Goal: Task Accomplishment & Management: Manage account settings

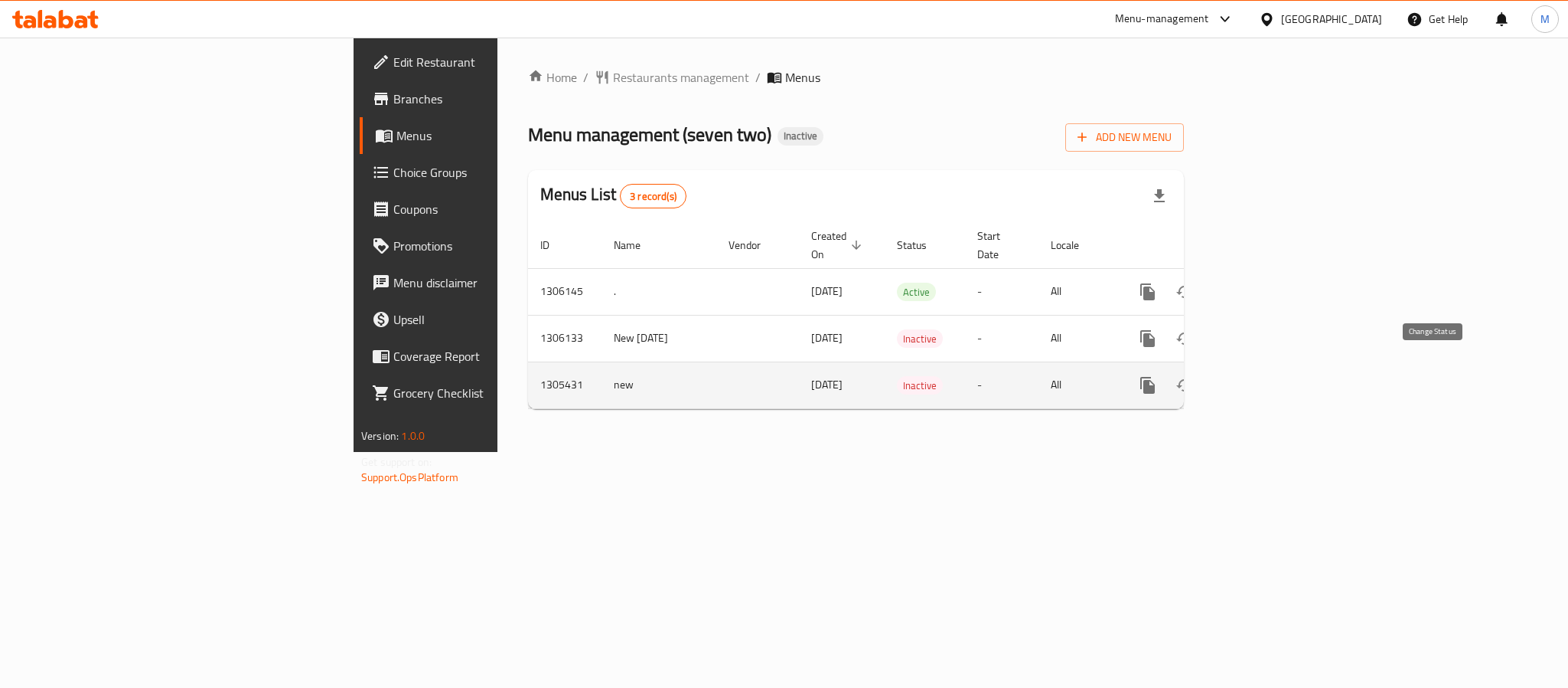
click at [1194, 376] on icon "enhanced table" at bounding box center [1184, 385] width 18 height 18
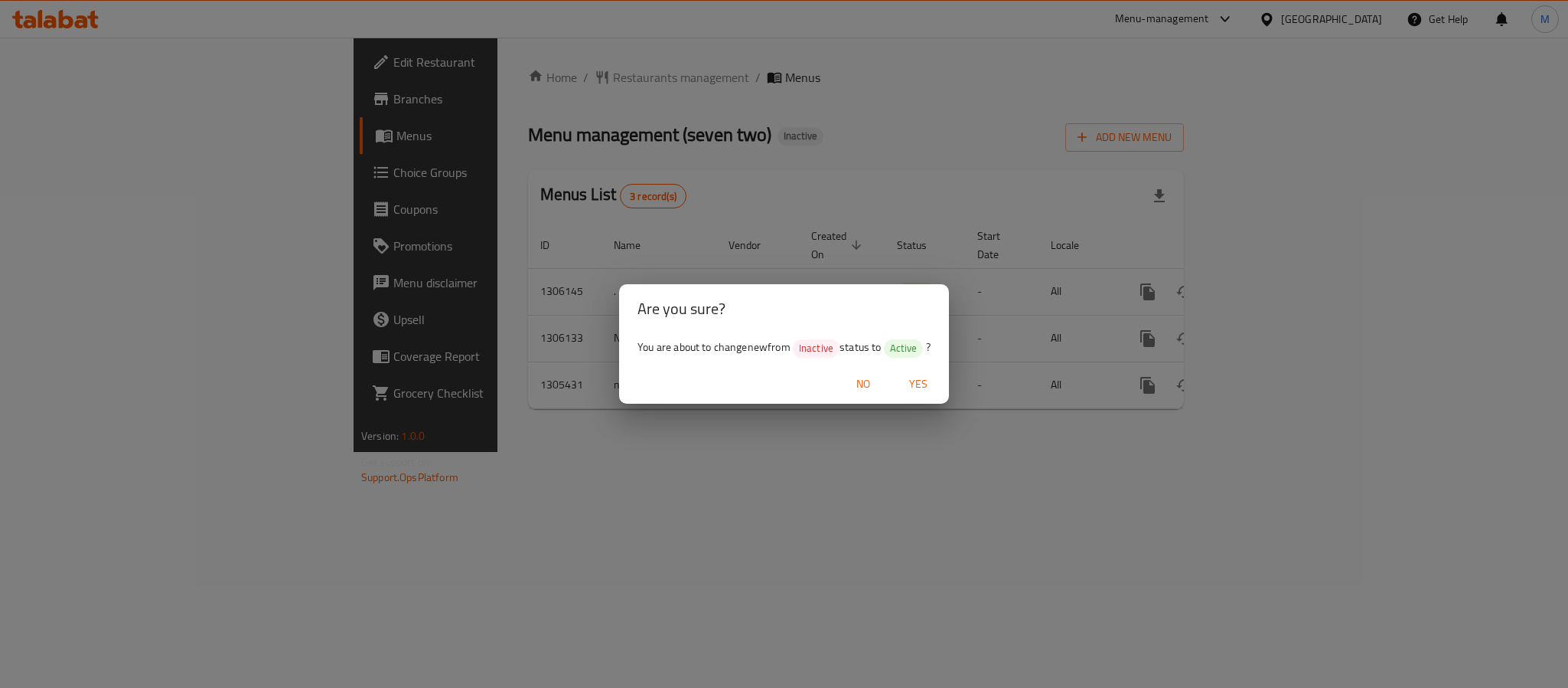
click at [1164, 393] on div "Are you sure? You are about to change new from Inactive status to Active ? No Y…" at bounding box center [784, 344] width 1568 height 688
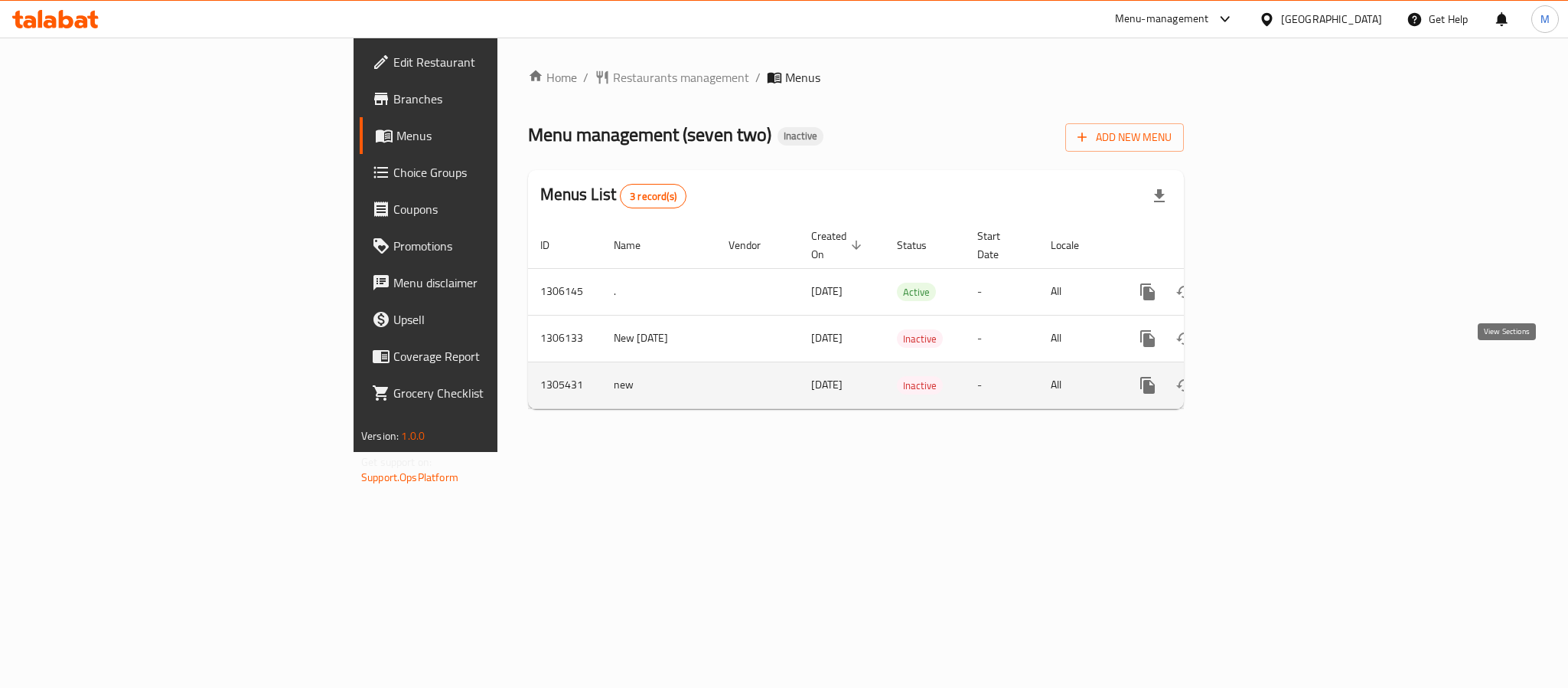
click at [1265, 379] on icon "enhanced table" at bounding box center [1258, 385] width 13 height 13
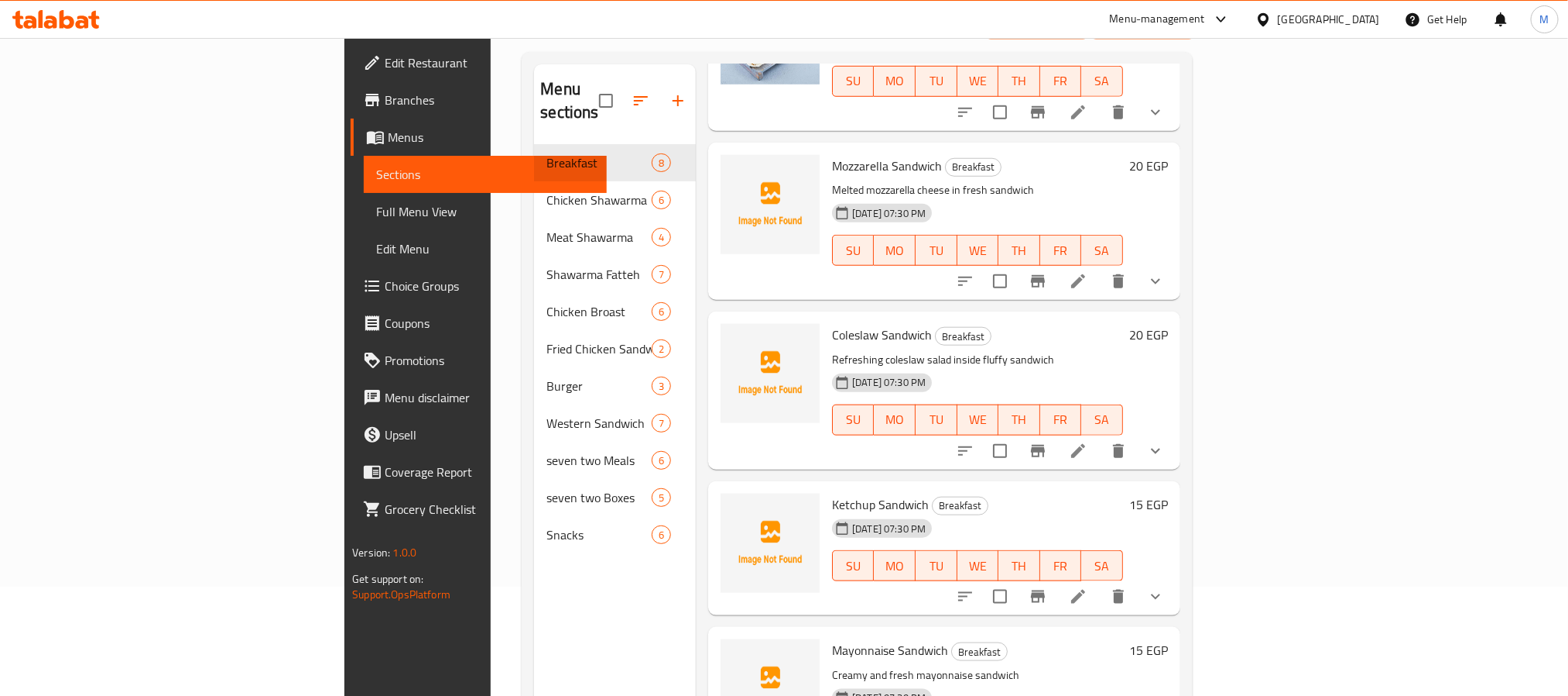
scroll to position [217, 0]
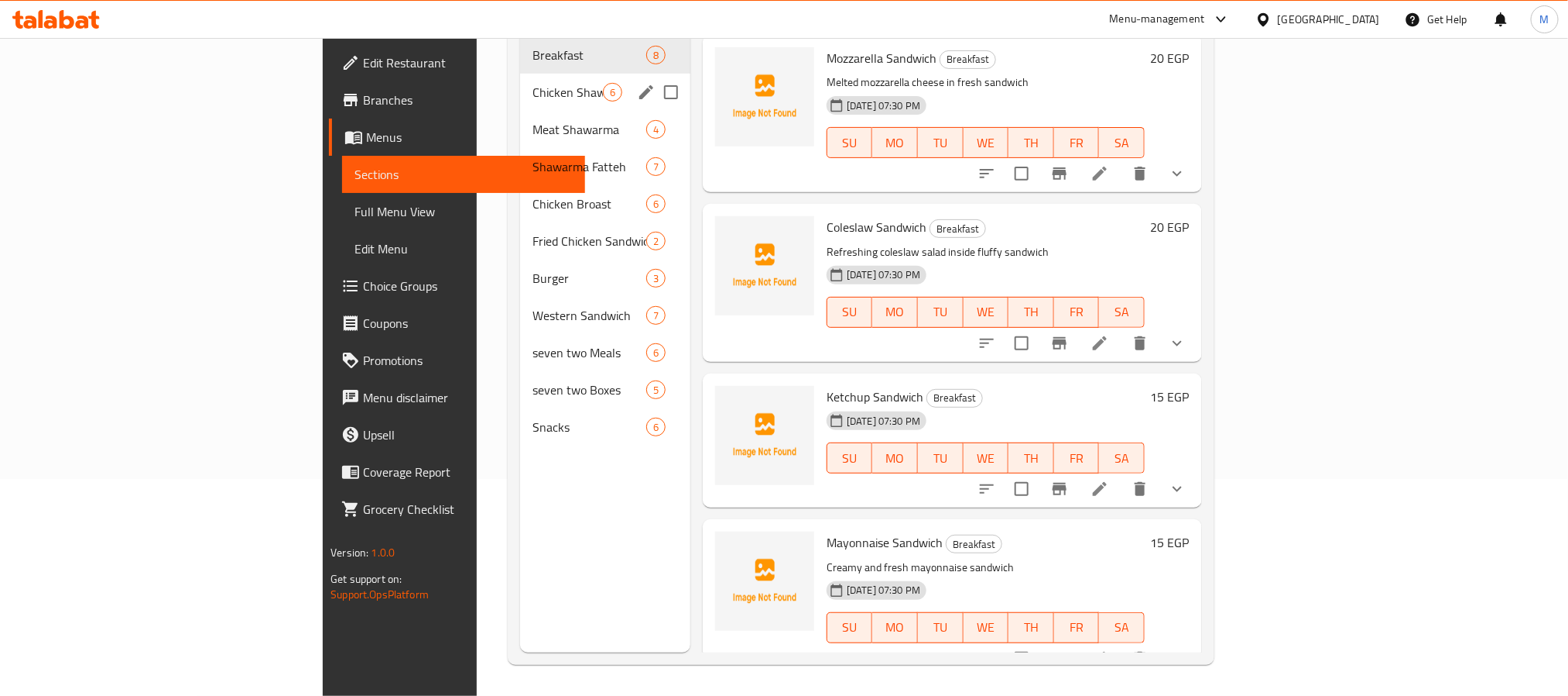
click at [521, 82] on div "Chicken Shawarma 6" at bounding box center [606, 92] width 170 height 37
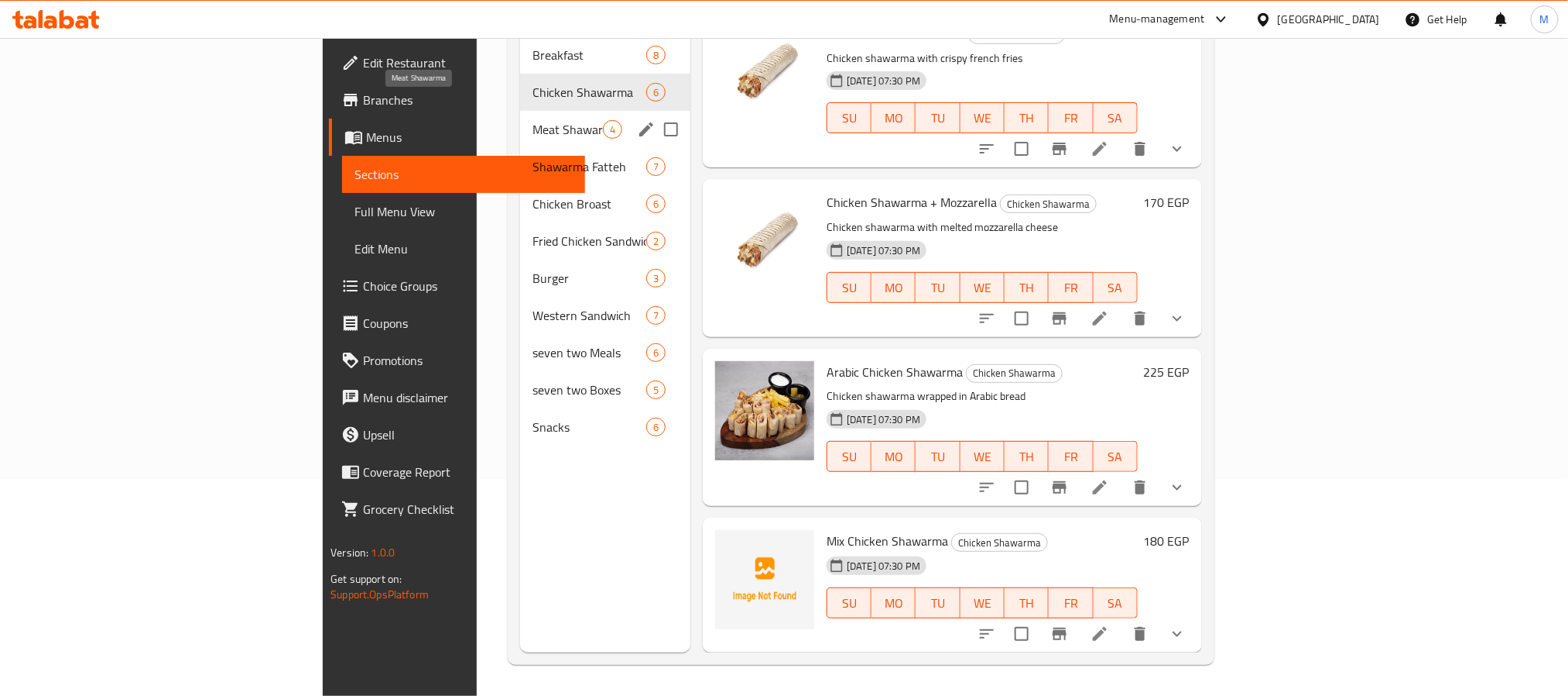
scroll to position [311, 0]
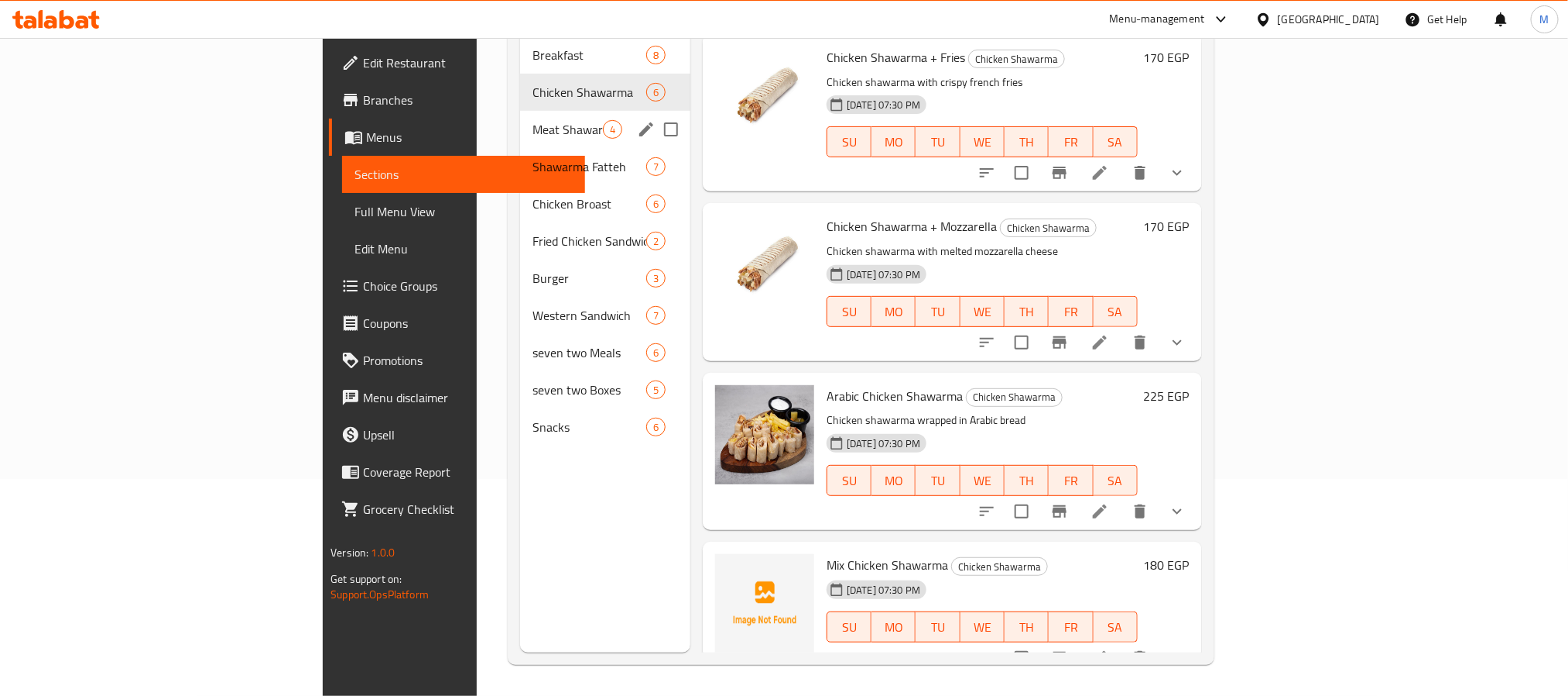
click at [521, 119] on div "Meat Shawarma 4" at bounding box center [606, 129] width 170 height 37
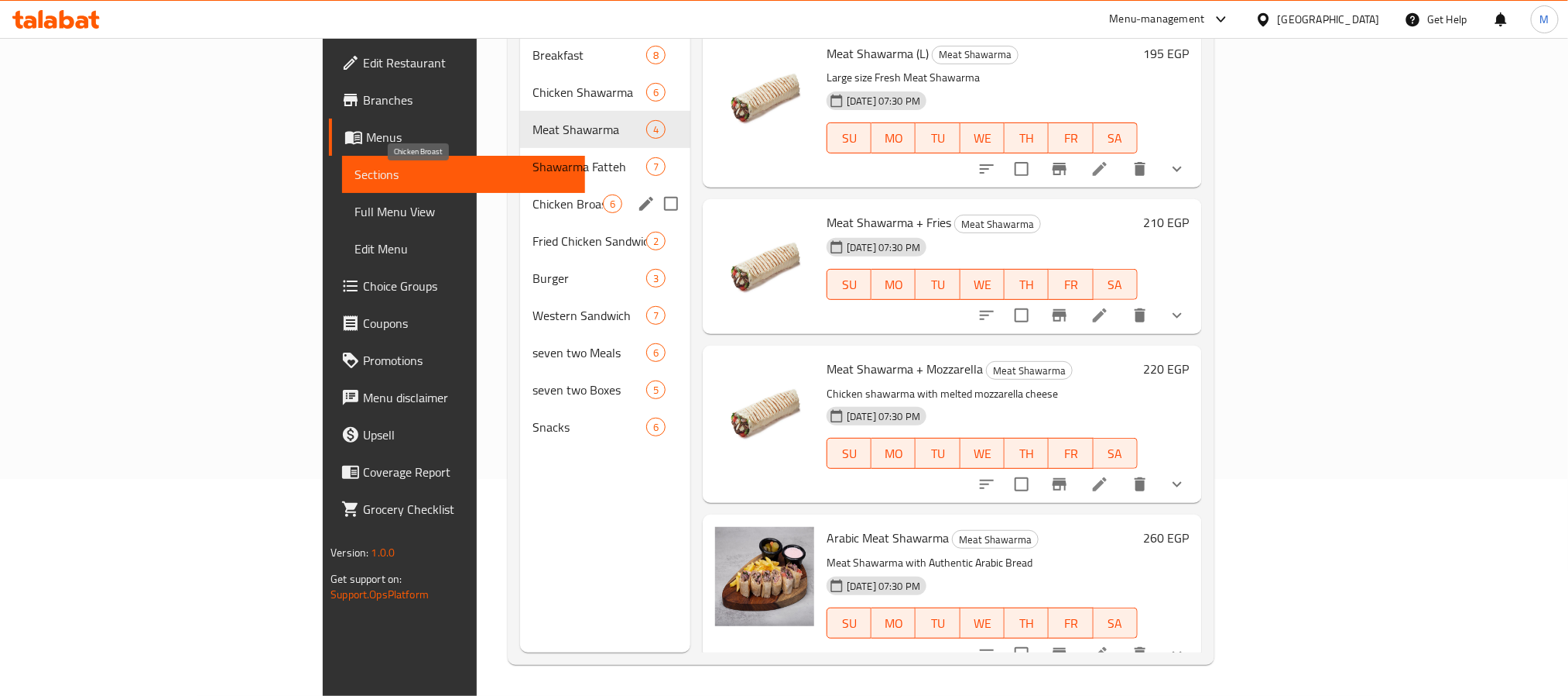
click at [532, 194] on span "Chicken Broast" at bounding box center [568, 203] width 71 height 18
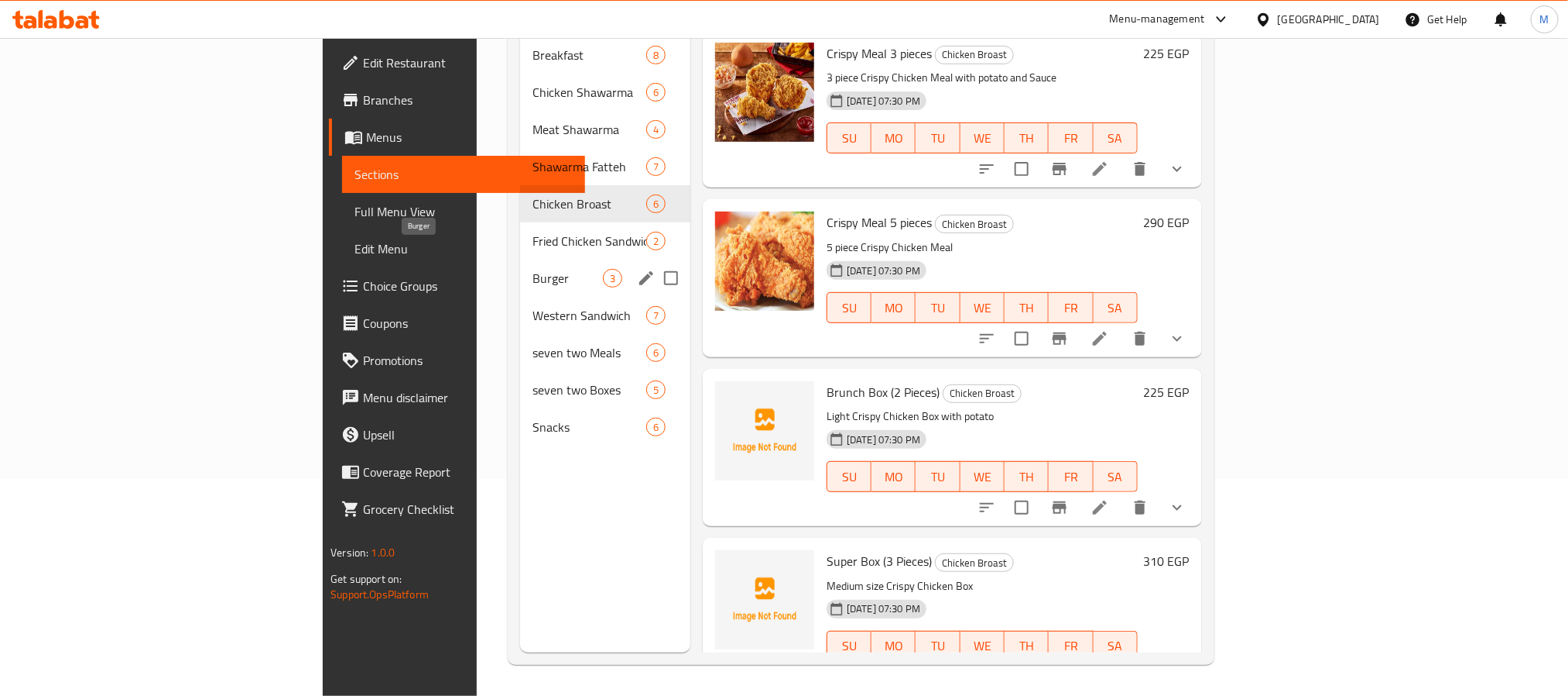
click at [532, 269] on span "Burger" at bounding box center [568, 278] width 71 height 18
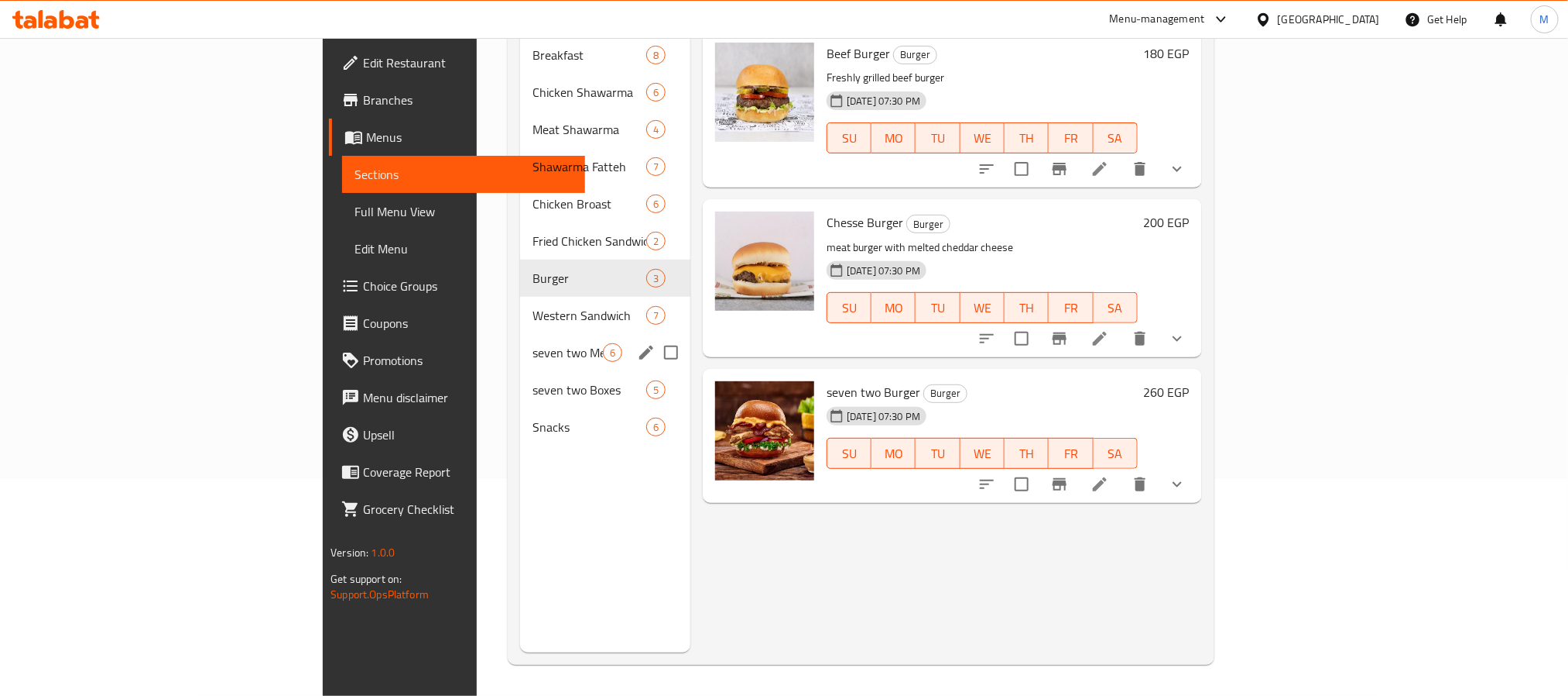
click at [521, 334] on div "seven two Meals 6" at bounding box center [606, 352] width 170 height 37
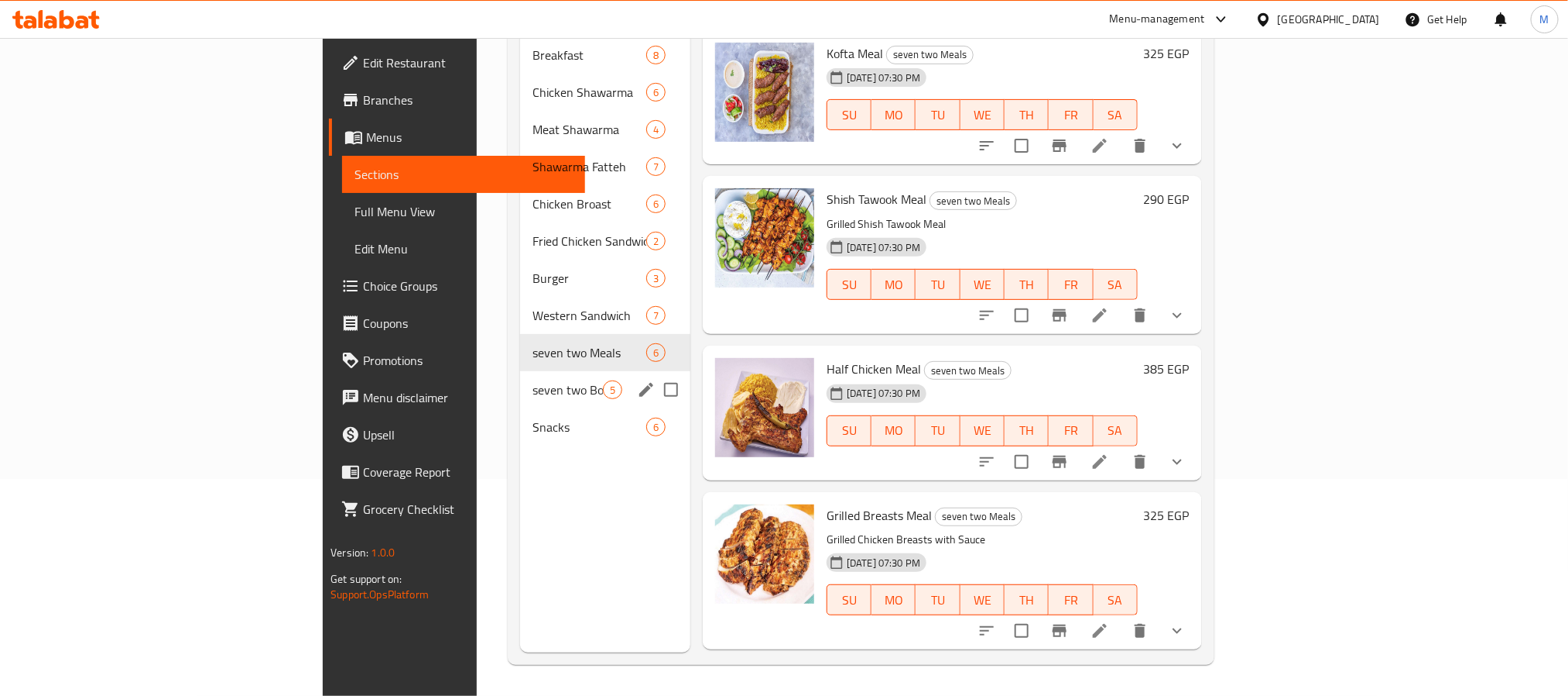
click at [532, 380] on span "seven two Boxes" at bounding box center [568, 389] width 71 height 18
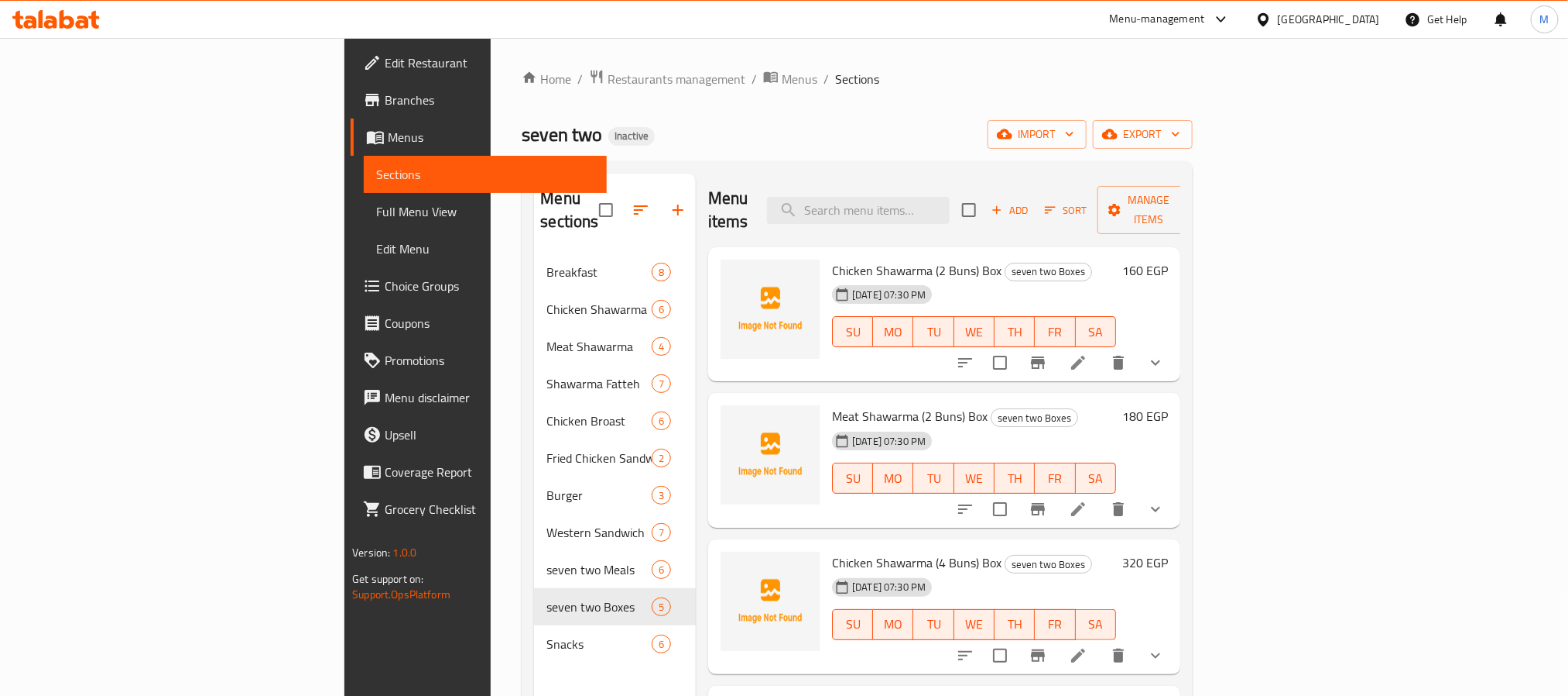
drag, startPoint x: 552, startPoint y: 87, endPoint x: 560, endPoint y: 92, distance: 9.4
click at [782, 87] on span "Menus" at bounding box center [799, 79] width 35 height 18
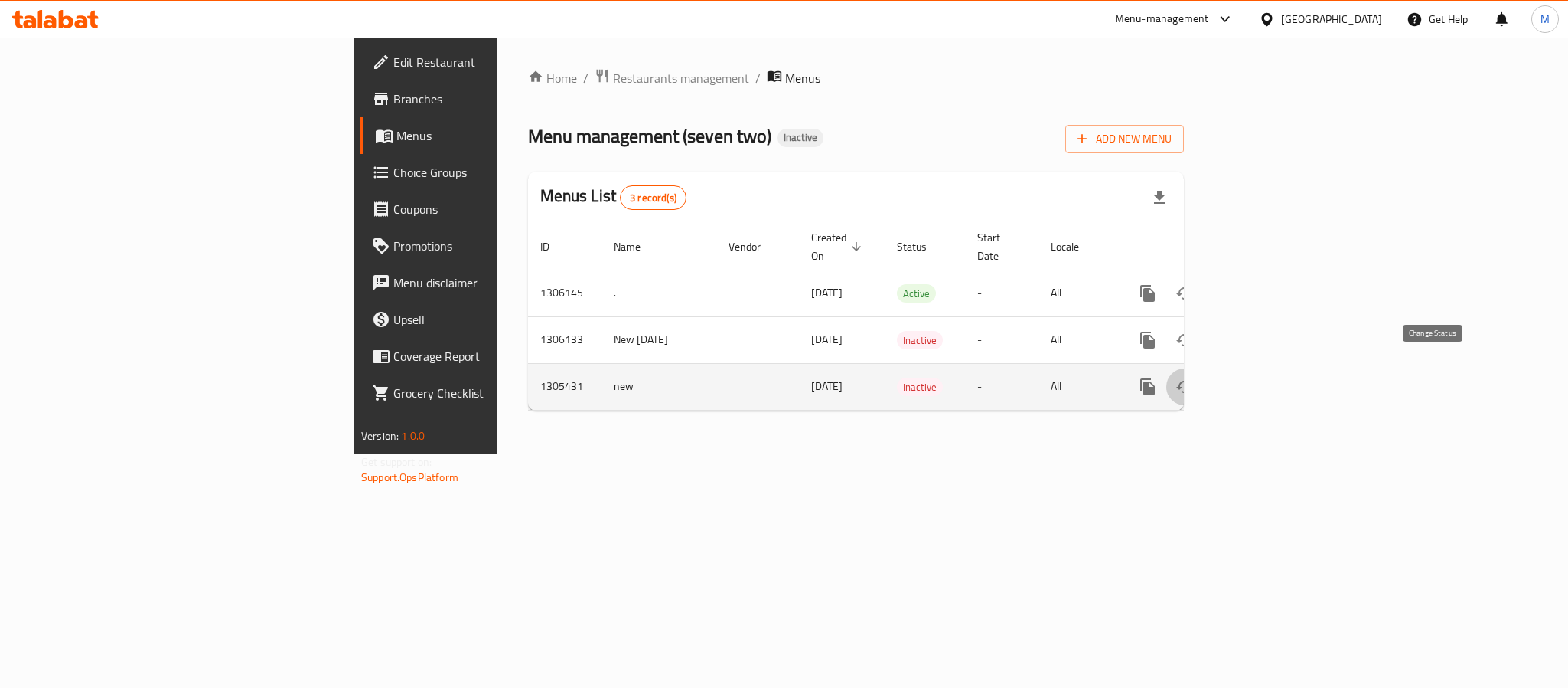
click at [1194, 378] on icon "enhanced table" at bounding box center [1184, 387] width 18 height 18
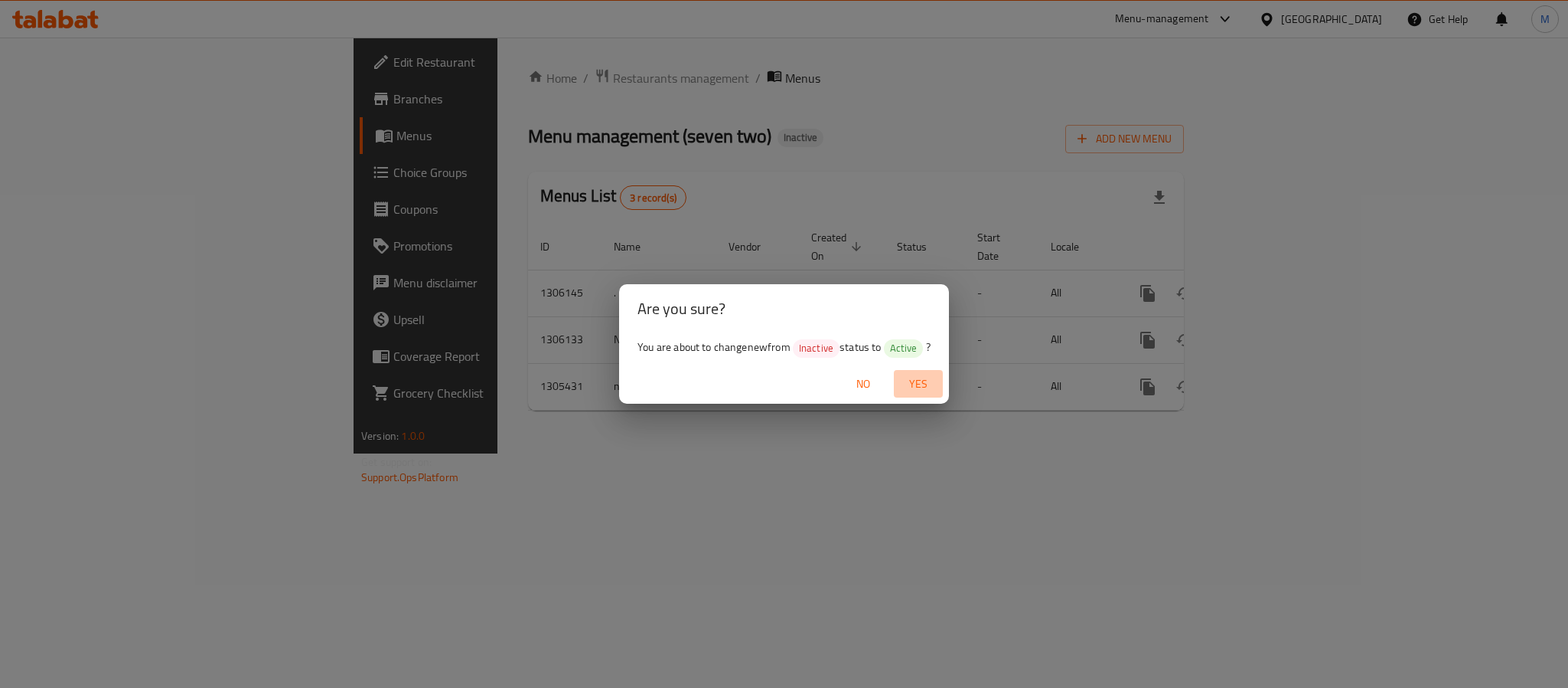
click at [940, 382] on button "Yes" at bounding box center [918, 384] width 49 height 29
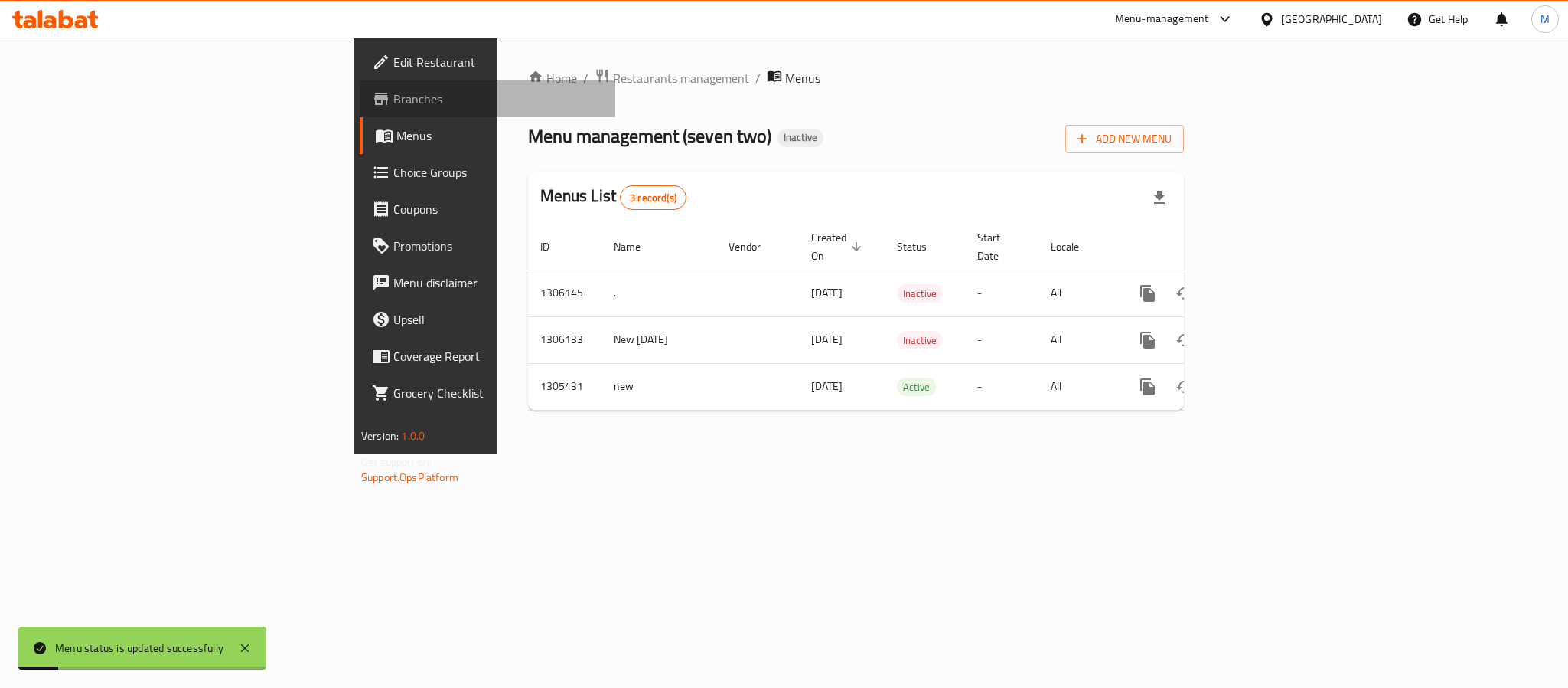
click at [394, 108] on span "Branches" at bounding box center [498, 99] width 210 height 18
